Goal: Task Accomplishment & Management: Complete application form

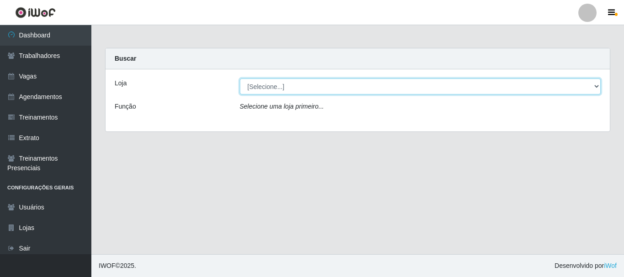
click at [285, 87] on select "[Selecione...] Supermercado São [PERSON_NAME]" at bounding box center [420, 87] width 361 height 16
select select "183"
click at [240, 79] on select "[Selecione...] Supermercado São [PERSON_NAME]" at bounding box center [420, 87] width 361 height 16
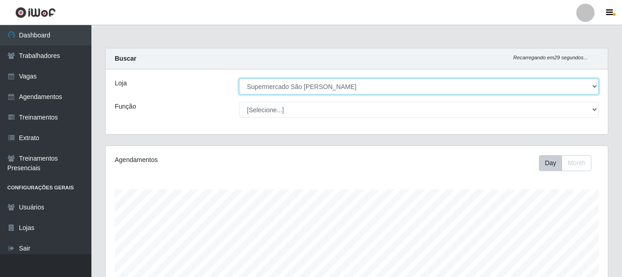
scroll to position [190, 502]
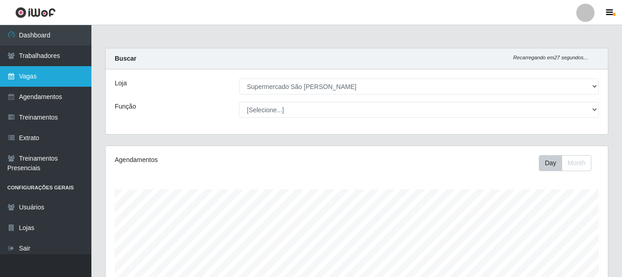
click at [34, 79] on link "Vagas" at bounding box center [45, 76] width 91 height 21
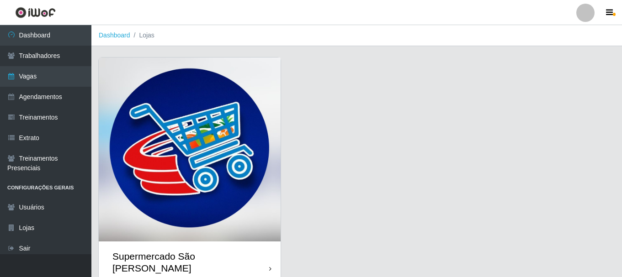
click at [178, 132] on img at bounding box center [190, 150] width 182 height 184
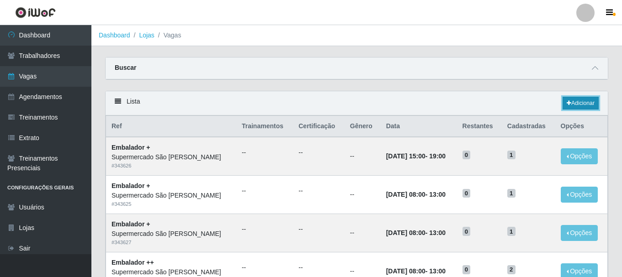
click at [577, 104] on link "Adicionar" at bounding box center [580, 103] width 36 height 13
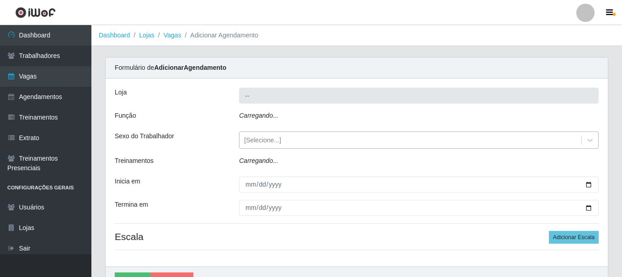
type input "Supermercado São [PERSON_NAME]"
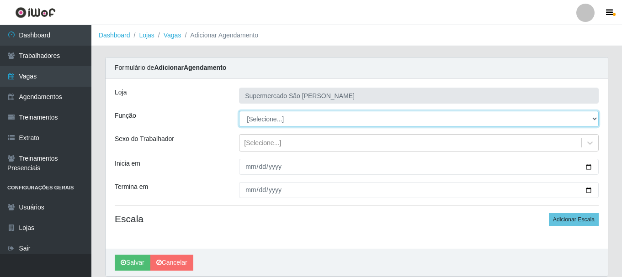
click at [295, 115] on select "[Selecione...] ASG ASG + ASG ++ Embalador Embalador + Embalador ++" at bounding box center [418, 119] width 359 height 16
select select "70"
click at [239, 111] on select "[Selecione...] ASG ASG + ASG ++ Embalador Embalador + Embalador ++" at bounding box center [418, 119] width 359 height 16
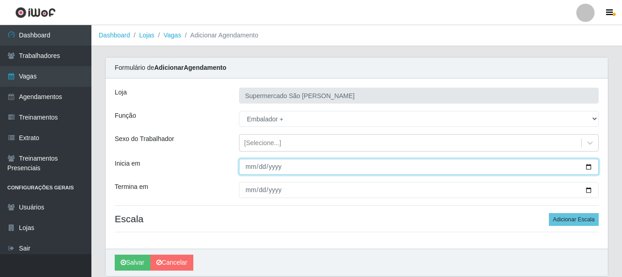
click at [250, 166] on input "Inicia em" at bounding box center [418, 167] width 359 height 16
type input "[DATE]"
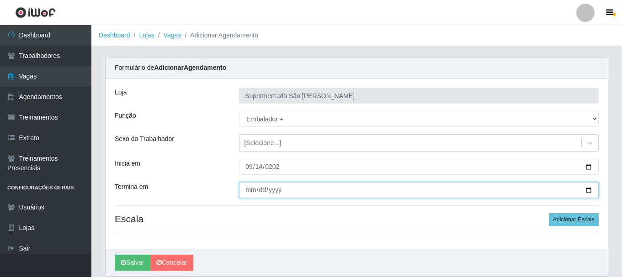
click at [250, 187] on input "Termina em" at bounding box center [418, 190] width 359 height 16
type input "[DATE]"
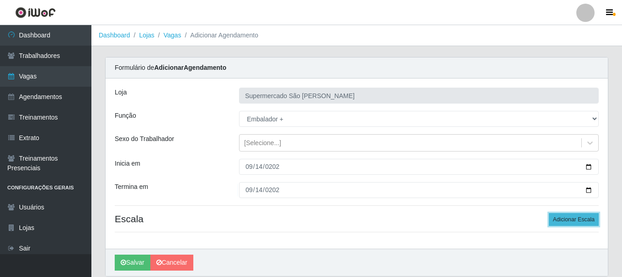
click at [572, 219] on button "Adicionar Escala" at bounding box center [574, 219] width 50 height 13
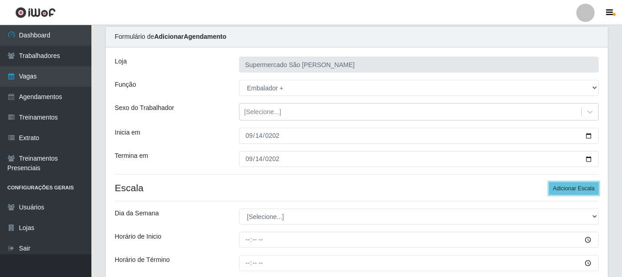
scroll to position [91, 0]
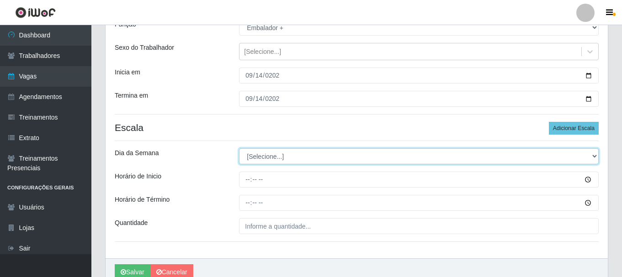
click at [260, 158] on select "[Selecione...] Segunda Terça Quarta Quinta Sexta Sábado Domingo" at bounding box center [418, 156] width 359 height 16
select select "0"
click at [239, 148] on select "[Selecione...] Segunda Terça Quarta Quinta Sexta Sábado Domingo" at bounding box center [418, 156] width 359 height 16
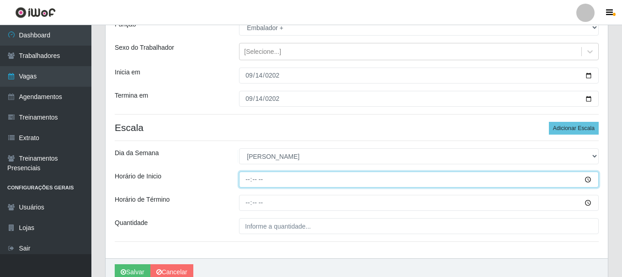
click at [243, 181] on input "Horário de Inicio" at bounding box center [418, 180] width 359 height 16
type input "08:00"
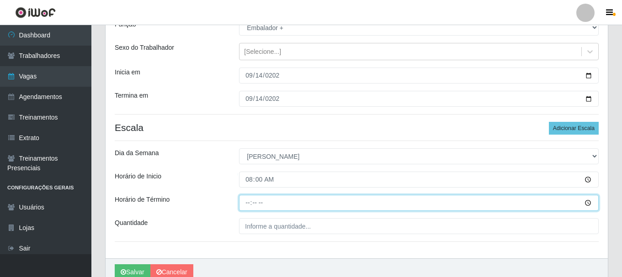
click at [248, 202] on input "Horário de Término" at bounding box center [418, 203] width 359 height 16
type input "13:00"
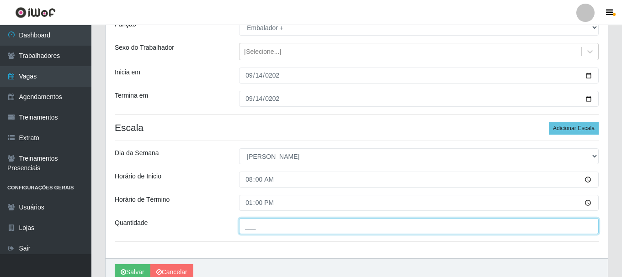
click at [261, 222] on input "___" at bounding box center [418, 226] width 359 height 16
type input "1__"
click at [115, 264] on button "Salvar" at bounding box center [133, 272] width 36 height 16
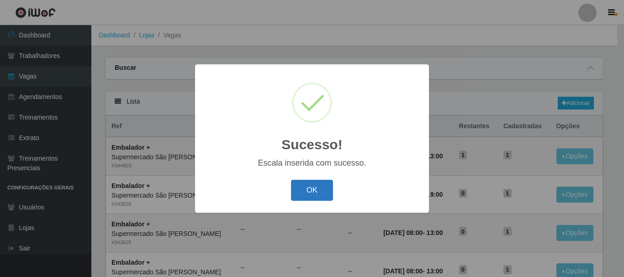
click at [317, 193] on button "OK" at bounding box center [312, 190] width 42 height 21
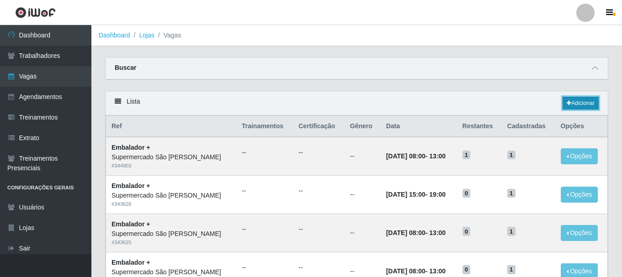
click at [577, 102] on link "Adicionar" at bounding box center [580, 103] width 36 height 13
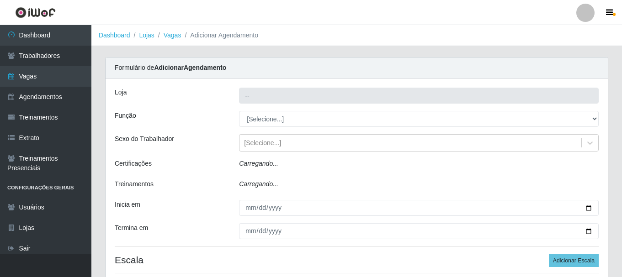
type input "Supermercado São [PERSON_NAME]"
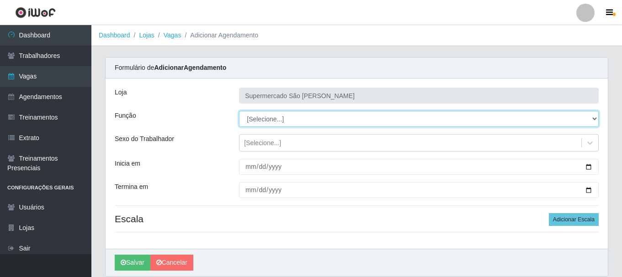
click at [296, 118] on select "[Selecione...] ASG ASG + ASG ++ Embalador Embalador + Embalador ++" at bounding box center [418, 119] width 359 height 16
select select "70"
click at [239, 111] on select "[Selecione...] ASG ASG + ASG ++ Embalador Embalador + Embalador ++" at bounding box center [418, 119] width 359 height 16
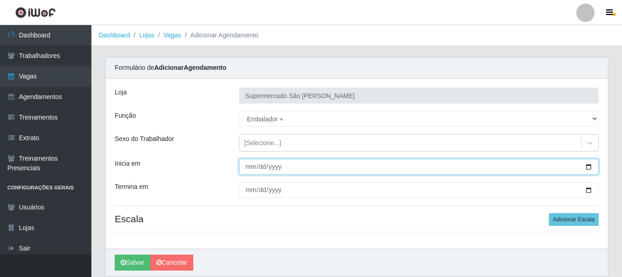
click at [248, 169] on input "Inicia em" at bounding box center [418, 167] width 359 height 16
type input "2025-09-20"
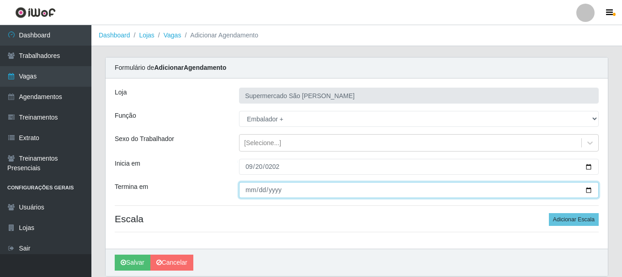
click at [249, 193] on input "Termina em" at bounding box center [418, 190] width 359 height 16
type input "2025-09-20"
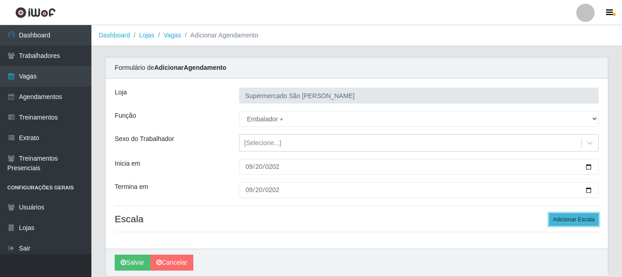
click at [564, 218] on button "Adicionar Escala" at bounding box center [574, 219] width 50 height 13
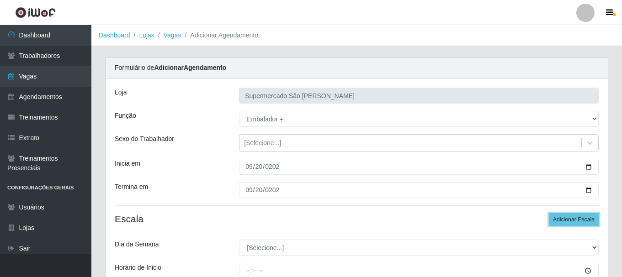
scroll to position [91, 0]
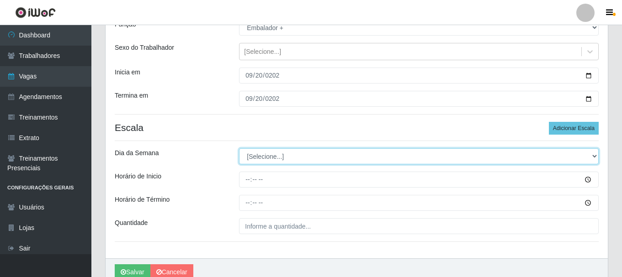
click at [305, 162] on select "[Selecione...] Segunda Terça Quarta Quinta Sexta Sábado Domingo" at bounding box center [418, 156] width 359 height 16
select select "6"
click at [239, 148] on select "[Selecione...] Segunda Terça Quarta Quinta Sexta Sábado Domingo" at bounding box center [418, 156] width 359 height 16
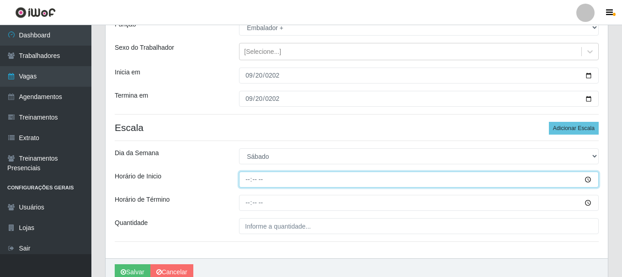
click at [248, 181] on input "Horário de Inicio" at bounding box center [418, 180] width 359 height 16
type input "08:00"
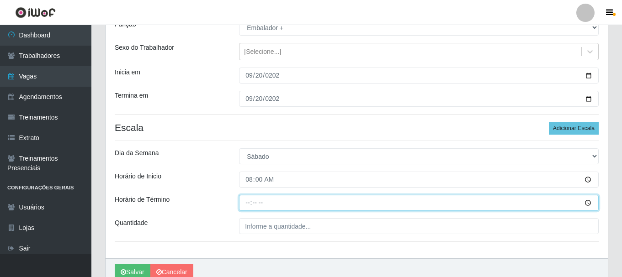
click at [246, 203] on input "Horário de Término" at bounding box center [418, 203] width 359 height 16
type input "13:00"
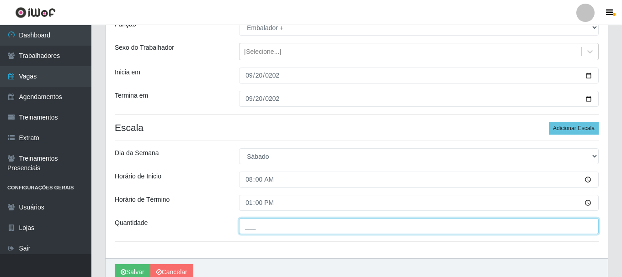
click at [249, 225] on input "___" at bounding box center [418, 226] width 359 height 16
type input "2__"
click at [115, 264] on button "Salvar" at bounding box center [133, 272] width 36 height 16
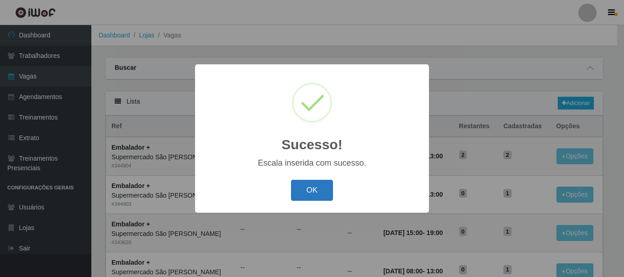
click at [317, 189] on button "OK" at bounding box center [312, 190] width 42 height 21
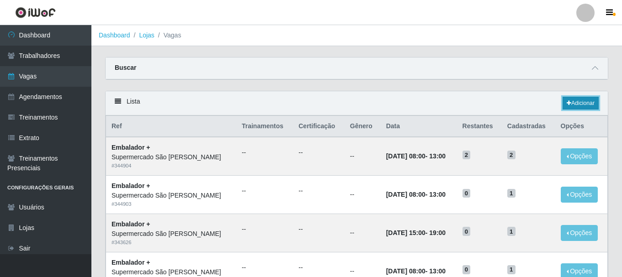
click at [581, 103] on link "Adicionar" at bounding box center [580, 103] width 36 height 13
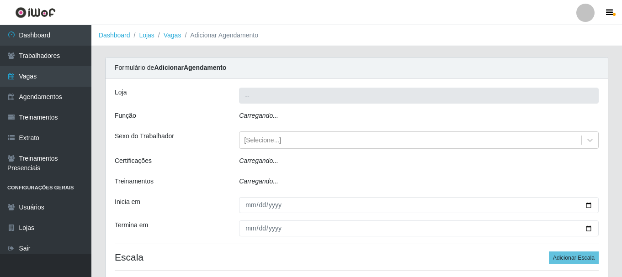
type input "Supermercado São [PERSON_NAME]"
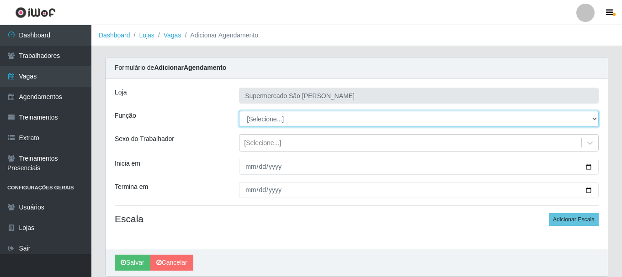
click at [294, 118] on select "[Selecione...] ASG ASG + ASG ++ Embalador Embalador + Embalador ++" at bounding box center [418, 119] width 359 height 16
select select "70"
click at [239, 111] on select "[Selecione...] ASG ASG + ASG ++ Embalador Embalador + Embalador ++" at bounding box center [418, 119] width 359 height 16
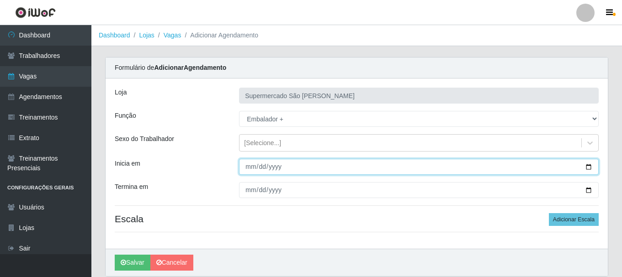
click at [253, 168] on input "Inicia em" at bounding box center [418, 167] width 359 height 16
type input "0005-09-21"
type input "2025-09-21"
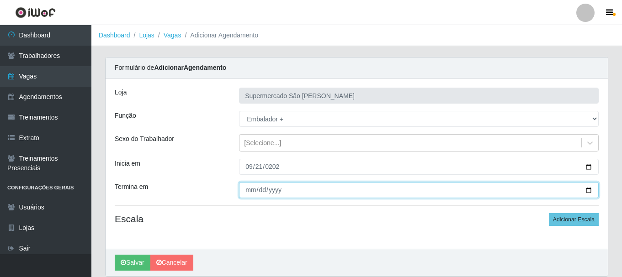
click at [249, 196] on input "Termina em" at bounding box center [418, 190] width 359 height 16
type input "2025-09-21"
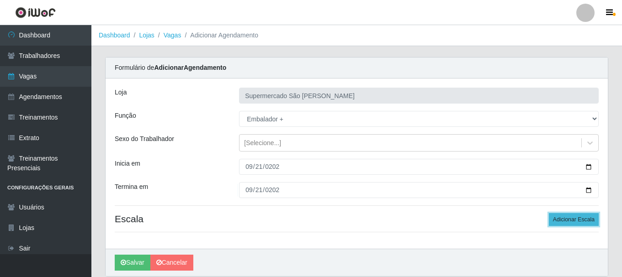
click at [579, 222] on button "Adicionar Escala" at bounding box center [574, 219] width 50 height 13
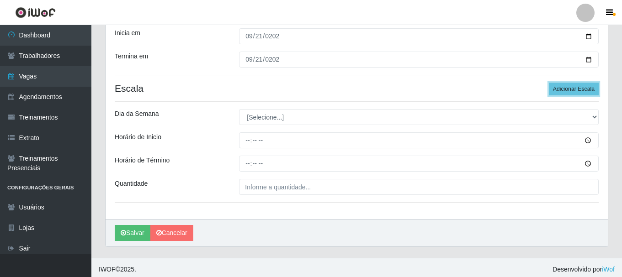
scroll to position [134, 0]
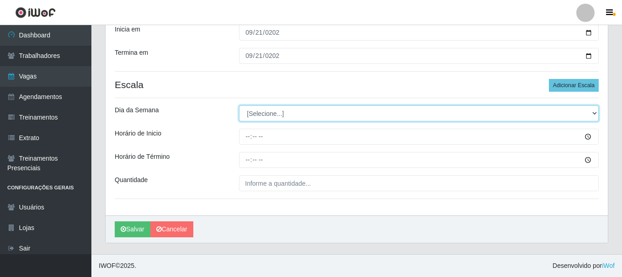
drag, startPoint x: 247, startPoint y: 111, endPoint x: 250, endPoint y: 119, distance: 8.2
click at [247, 111] on select "[Selecione...] Segunda Terça Quarta Quinta Sexta Sábado Domingo" at bounding box center [418, 114] width 359 height 16
select select "0"
click at [239, 106] on select "[Selecione...] Segunda Terça Quarta Quinta Sexta Sábado Domingo" at bounding box center [418, 114] width 359 height 16
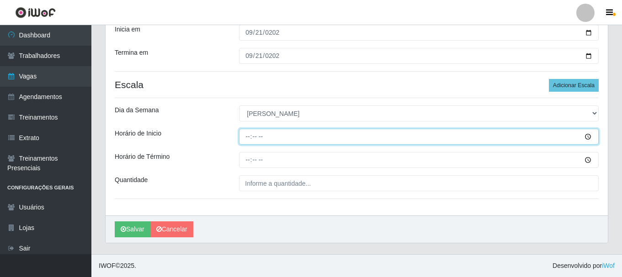
click at [245, 138] on input "Horário de Inicio" at bounding box center [418, 137] width 359 height 16
type input "08:00"
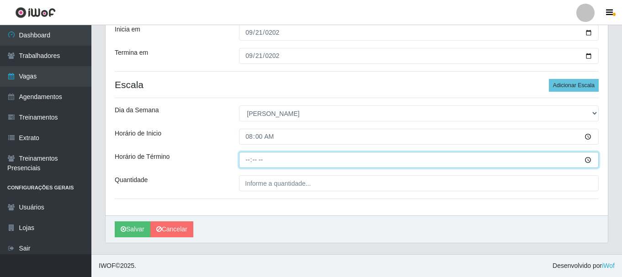
click at [250, 159] on input "Horário de Término" at bounding box center [418, 160] width 359 height 16
type input "13:00"
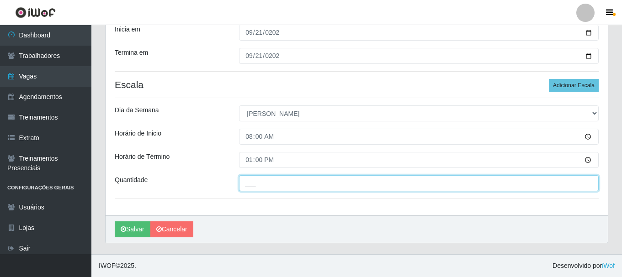
click at [246, 185] on input "___" at bounding box center [418, 183] width 359 height 16
type input "1__"
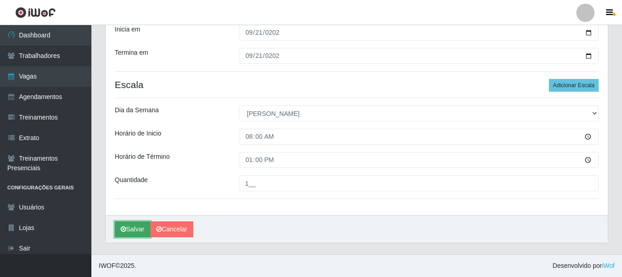
click at [135, 229] on button "Salvar" at bounding box center [133, 230] width 36 height 16
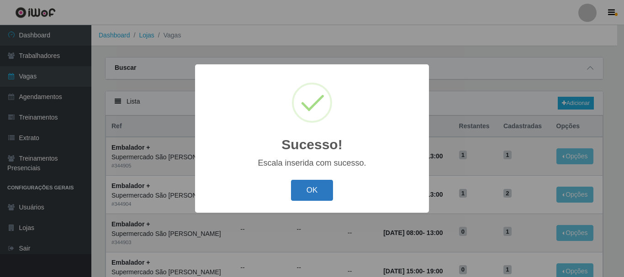
click at [324, 186] on button "OK" at bounding box center [312, 190] width 42 height 21
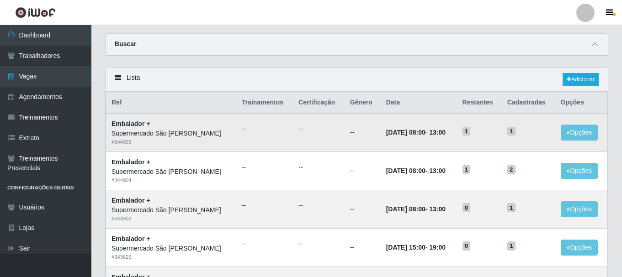
scroll to position [46, 0]
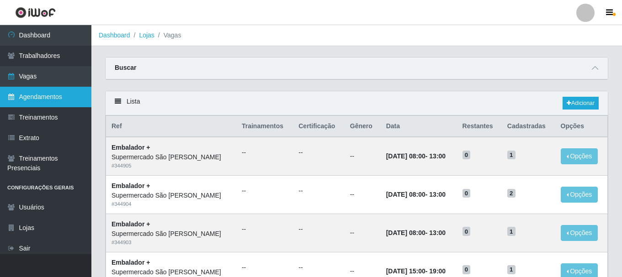
click at [46, 98] on link "Agendamentos" at bounding box center [45, 97] width 91 height 21
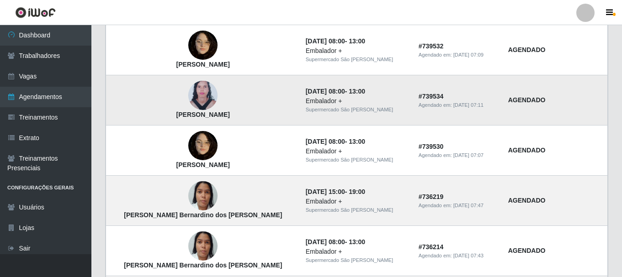
scroll to position [183, 0]
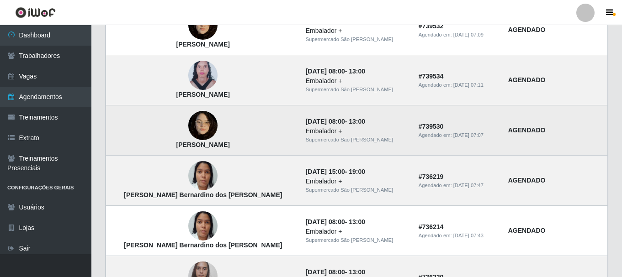
click at [306, 132] on div "Embalador +" at bounding box center [357, 132] width 102 height 10
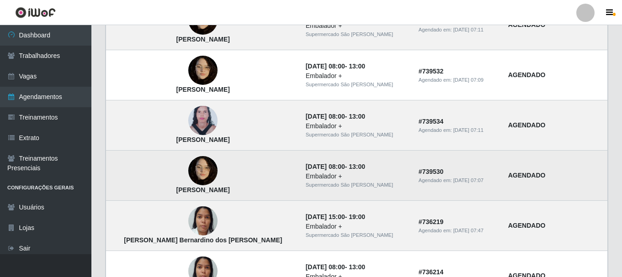
scroll to position [137, 0]
click at [188, 182] on img at bounding box center [202, 171] width 29 height 29
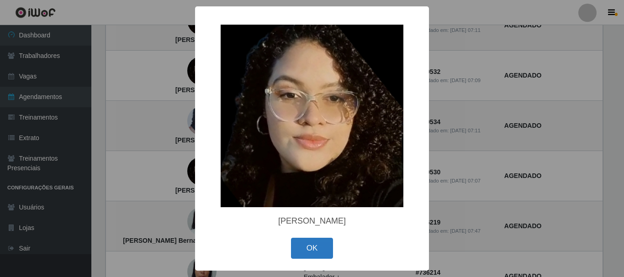
click at [305, 243] on button "OK" at bounding box center [312, 248] width 42 height 21
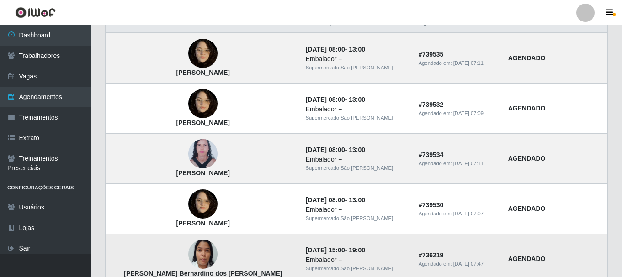
scroll to position [91, 0]
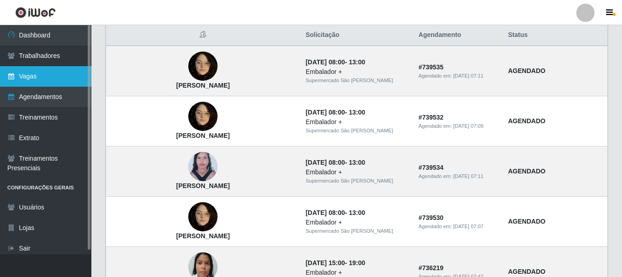
click at [26, 79] on link "Vagas" at bounding box center [45, 76] width 91 height 21
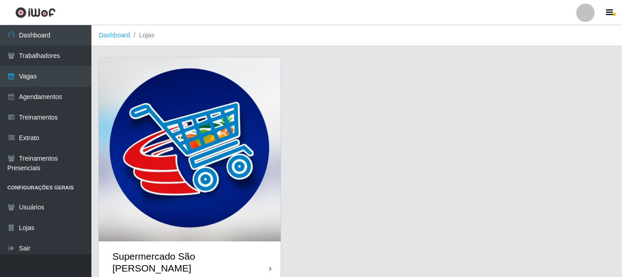
click at [231, 148] on img at bounding box center [190, 150] width 182 height 184
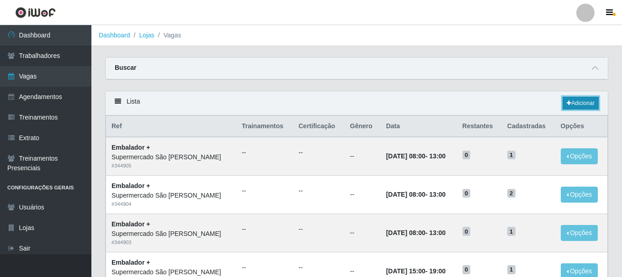
click at [581, 101] on link "Adicionar" at bounding box center [580, 103] width 36 height 13
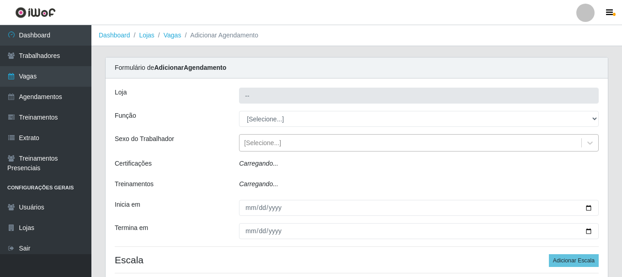
type input "Supermercado São [PERSON_NAME]"
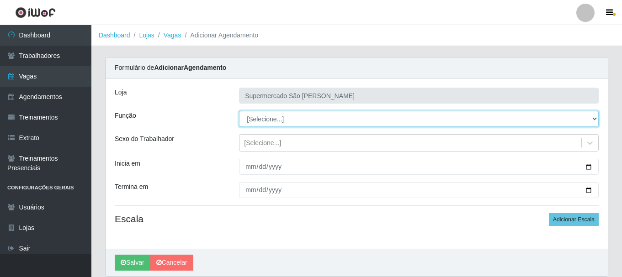
click at [294, 121] on select "[Selecione...] ASG ASG + ASG ++ Embalador Embalador + Embalador ++" at bounding box center [418, 119] width 359 height 16
select select "70"
click at [239, 111] on select "[Selecione...] ASG ASG + ASG ++ Embalador Embalador + Embalador ++" at bounding box center [418, 119] width 359 height 16
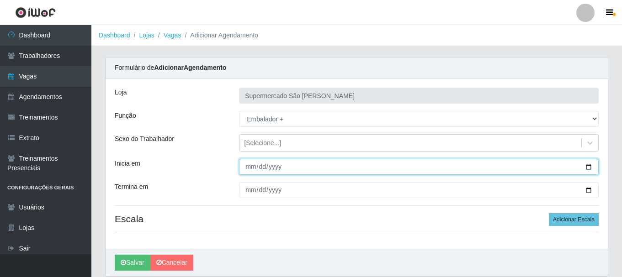
click at [249, 167] on input "Inicia em" at bounding box center [418, 167] width 359 height 16
type input "[DATE]"
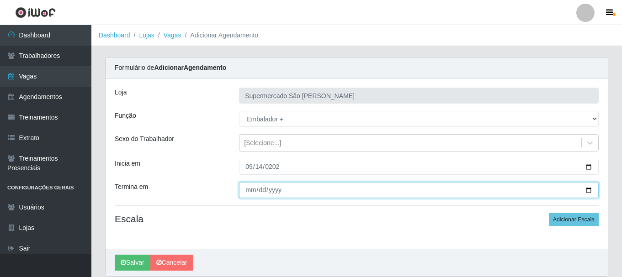
click at [248, 191] on input "Termina em" at bounding box center [418, 190] width 359 height 16
type input "[DATE]"
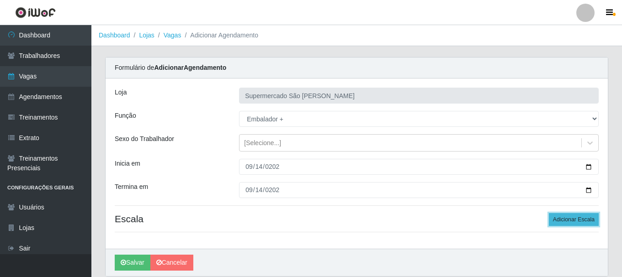
click at [574, 220] on button "Adicionar Escala" at bounding box center [574, 219] width 50 height 13
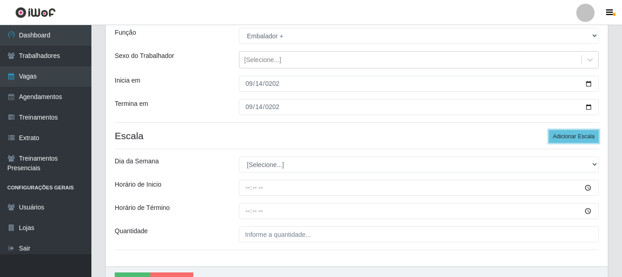
scroll to position [91, 0]
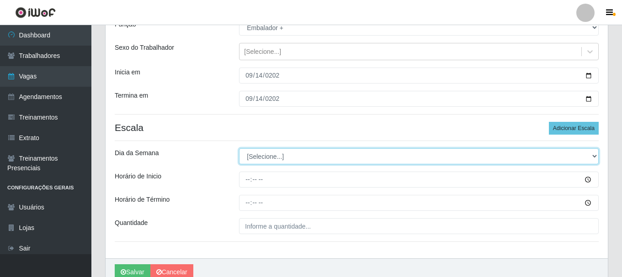
click at [301, 157] on select "[Selecione...] Segunda Terça Quarta Quinta Sexta Sábado Domingo" at bounding box center [418, 156] width 359 height 16
select select "0"
click at [239, 148] on select "[Selecione...] Segunda Terça Quarta Quinta Sexta Sábado Domingo" at bounding box center [418, 156] width 359 height 16
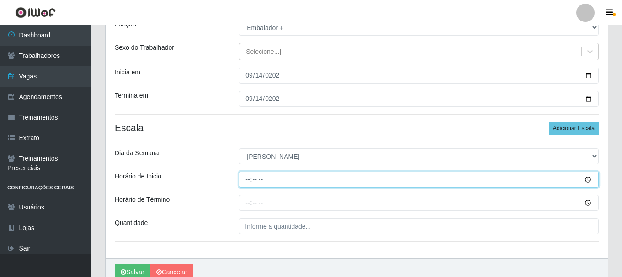
click at [247, 182] on input "Horário de Inicio" at bounding box center [418, 180] width 359 height 16
type input "08:00"
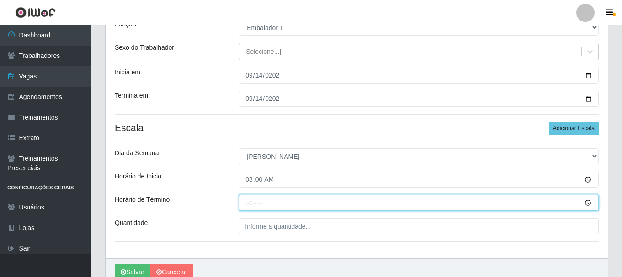
click at [245, 201] on input "Horário de Término" at bounding box center [418, 203] width 359 height 16
type input "13:00"
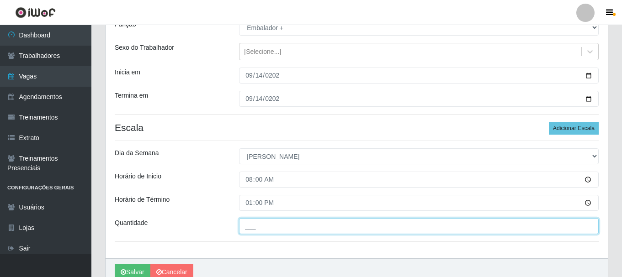
click at [242, 230] on input "___" at bounding box center [418, 226] width 359 height 16
type input "1__"
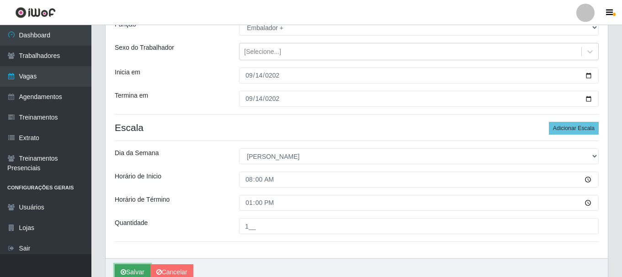
click at [133, 270] on button "Salvar" at bounding box center [133, 272] width 36 height 16
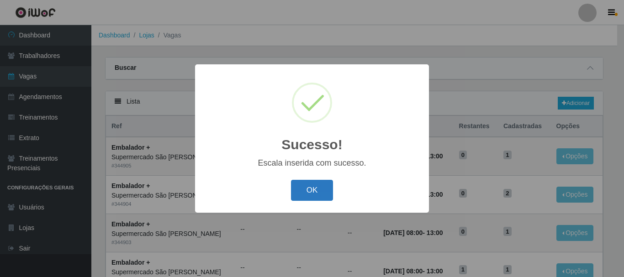
click at [306, 186] on button "OK" at bounding box center [312, 190] width 42 height 21
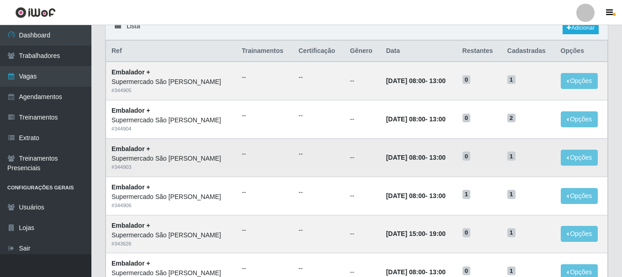
scroll to position [91, 0]
